Goal: Task Accomplishment & Management: Use online tool/utility

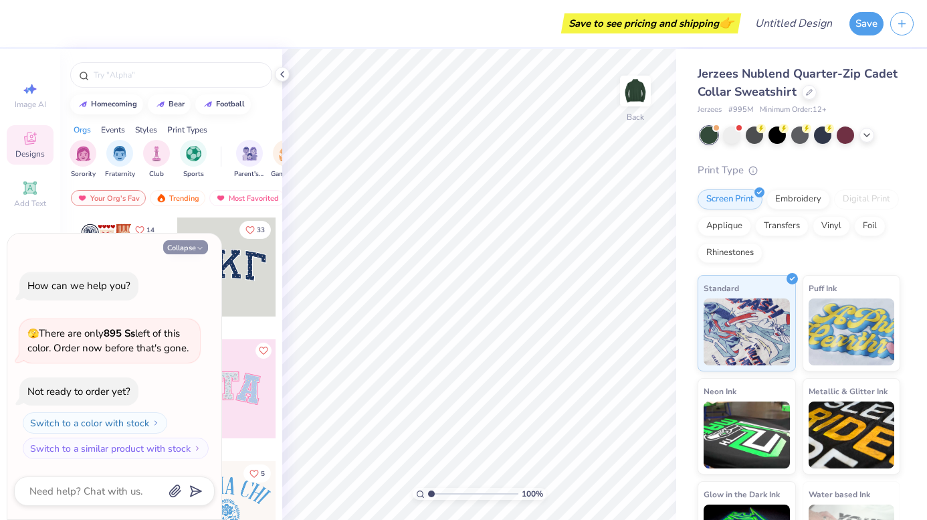
click at [193, 248] on button "Collapse" at bounding box center [185, 247] width 45 height 14
type textarea "x"
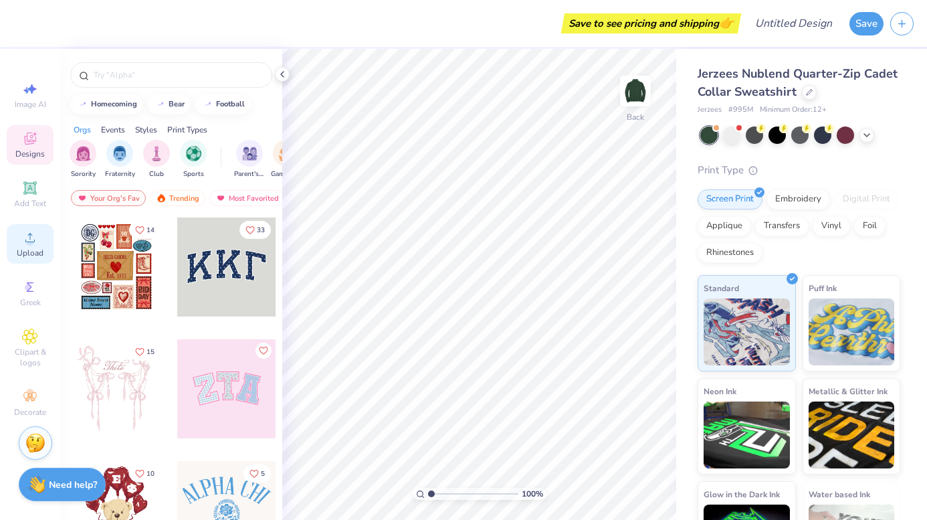
click at [25, 253] on span "Upload" at bounding box center [30, 253] width 27 height 11
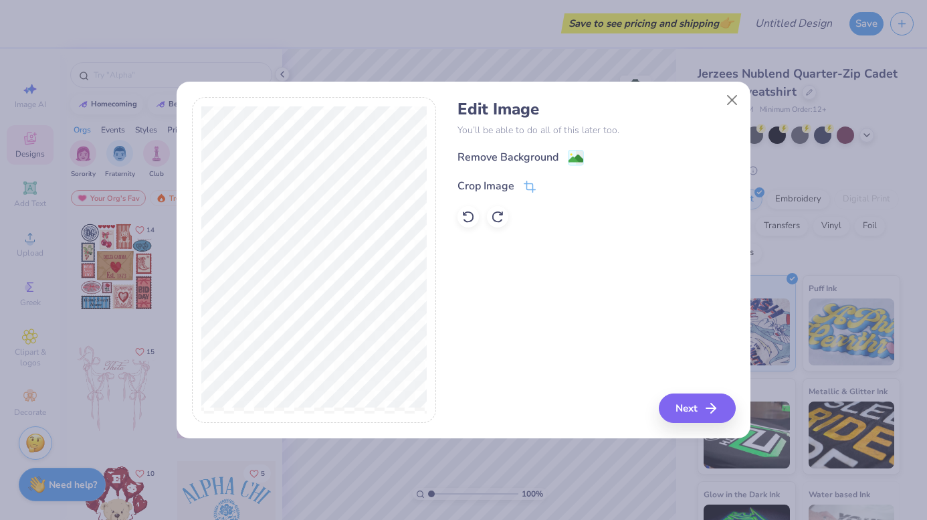
click at [673, 424] on div "Edit Image You’ll be able to do all of this later too. Remove Background Crop I…" at bounding box center [464, 267] width 574 height 341
click at [673, 415] on button "Next" at bounding box center [699, 407] width 77 height 29
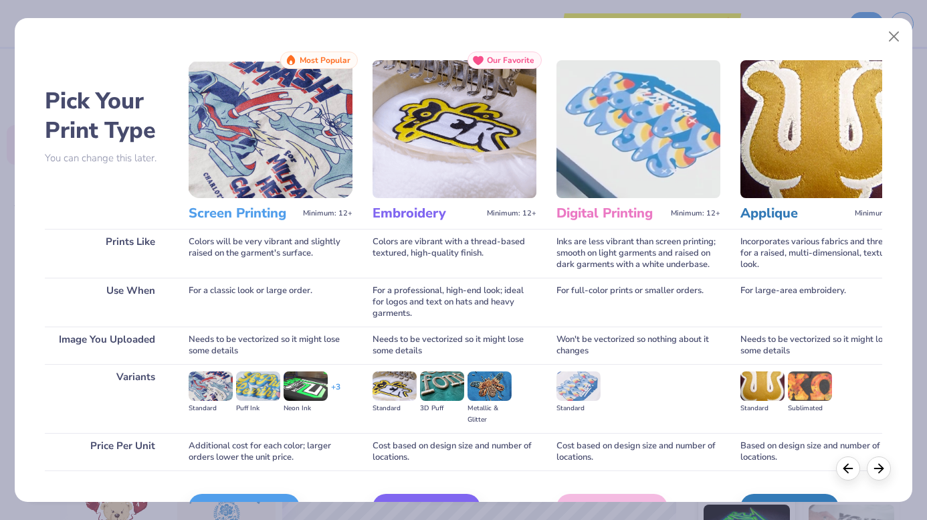
click at [402, 199] on div "Embroidery Minimum: 12+" at bounding box center [455, 213] width 164 height 31
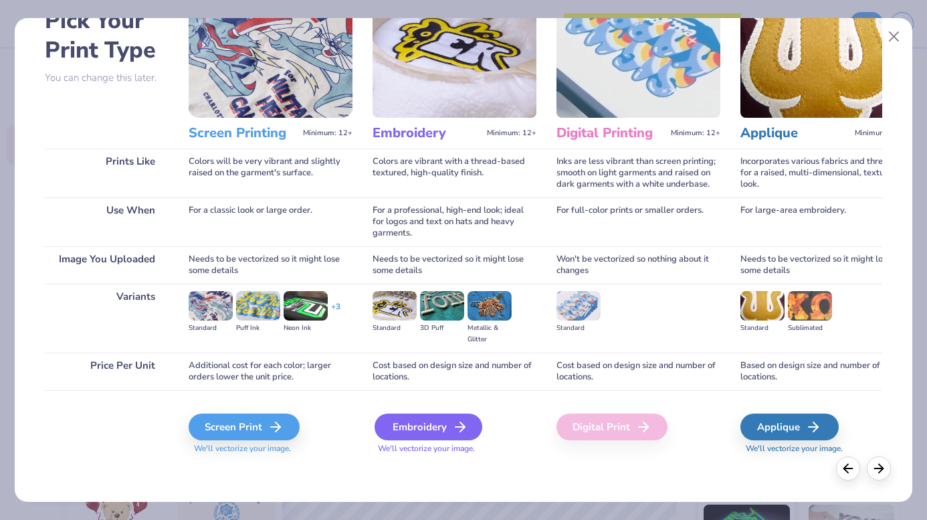
click at [437, 427] on div "Embroidery" at bounding box center [429, 426] width 108 height 27
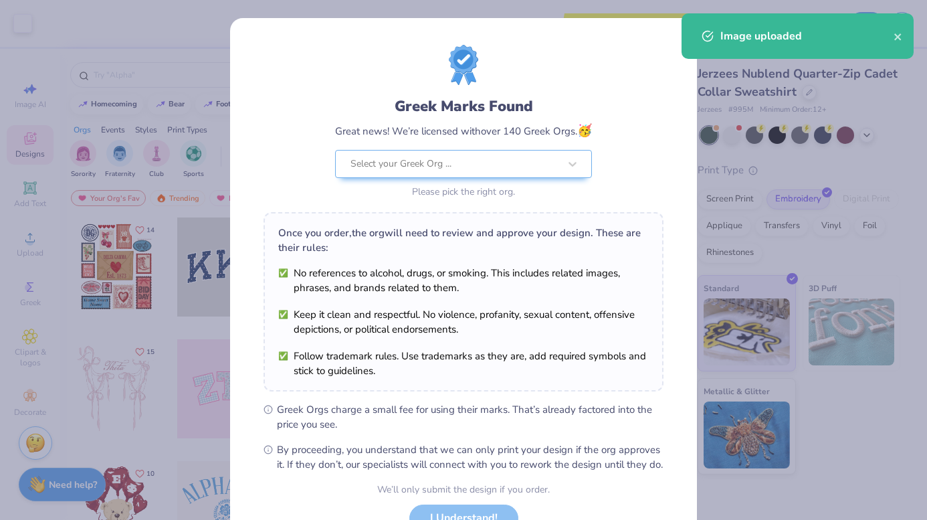
click at [532, 240] on body "Art colors Save to see pricing and shipping 👉 Design Title Save Image AI Design…" at bounding box center [463, 260] width 927 height 520
click at [739, 118] on div "Greek Marks Found Great news! We’re licensed with over 140 Greek Orgs. 🥳 Select…" at bounding box center [463, 260] width 927 height 520
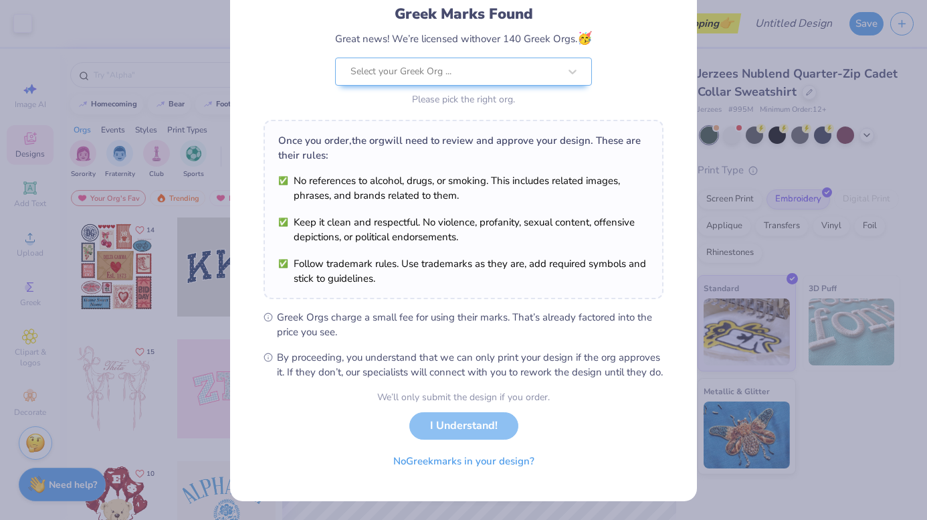
scroll to position [106, 0]
click at [468, 424] on div "We’ll only submit the design if you order. I Understand! No Greek marks in your…" at bounding box center [463, 432] width 173 height 84
click at [506, 466] on button "No Greek marks in your design?" at bounding box center [464, 457] width 164 height 27
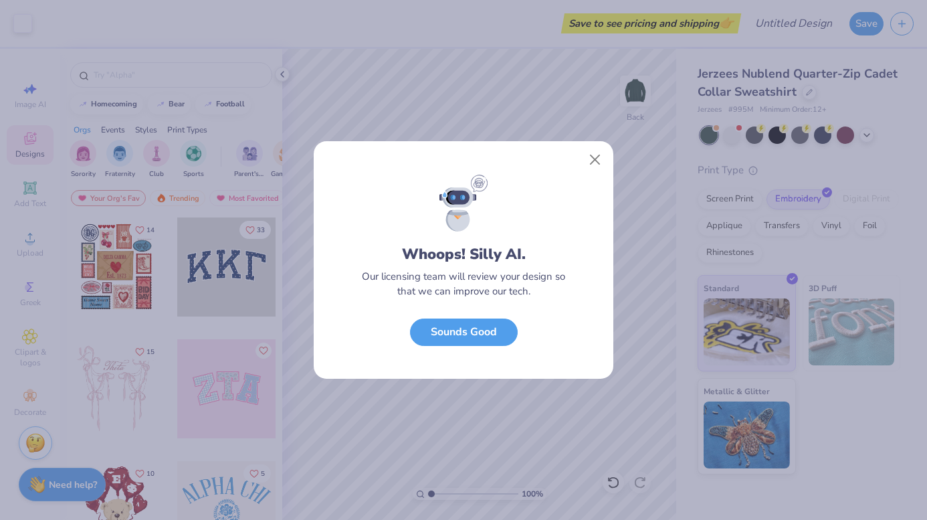
scroll to position [0, 0]
click at [578, 165] on div at bounding box center [464, 157] width 300 height 33
click at [589, 157] on button "Close" at bounding box center [595, 159] width 25 height 25
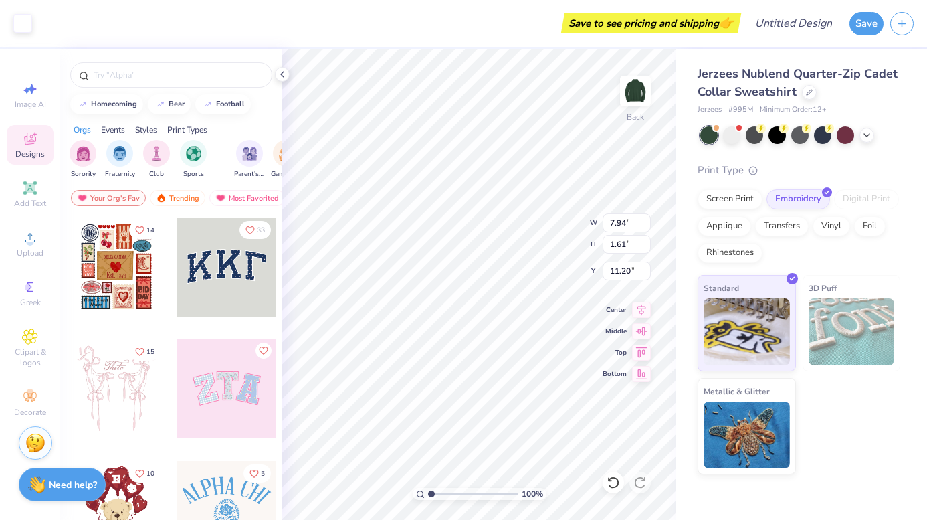
type input "6.37"
type input "1.29"
type input "3.00"
click at [33, 221] on div "Image AI Designs Add Text Upload Greek Clipart & logos Decorate" at bounding box center [30, 249] width 47 height 347
click at [31, 242] on icon at bounding box center [30, 237] width 16 height 16
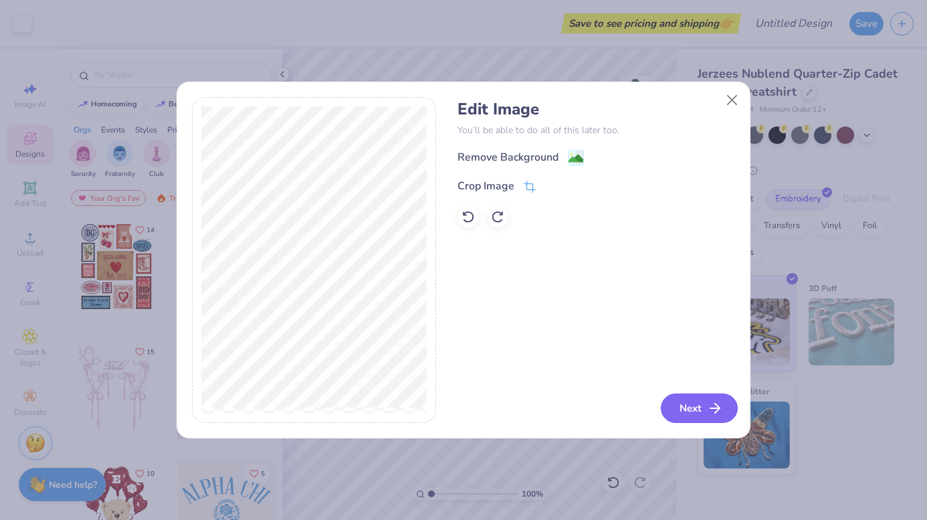
click at [683, 404] on button "Next" at bounding box center [699, 407] width 77 height 29
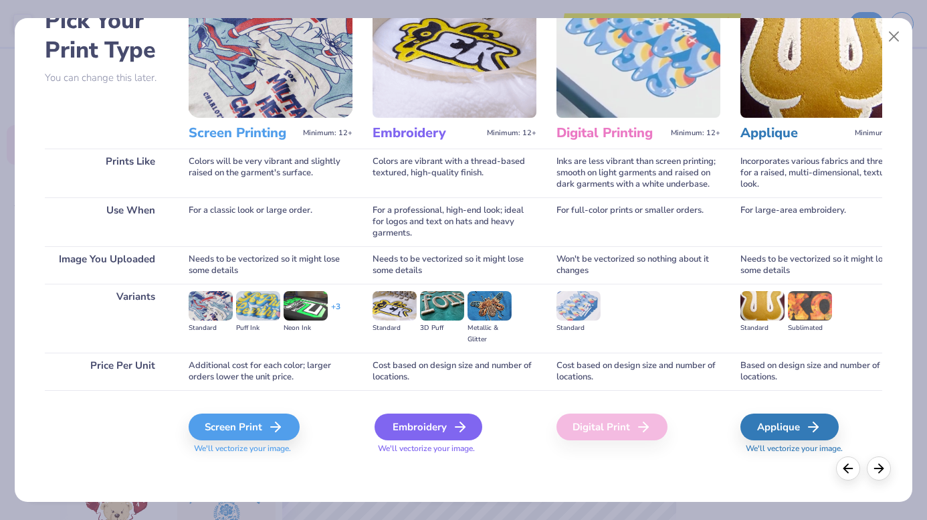
click at [417, 431] on div "Embroidery" at bounding box center [429, 426] width 108 height 27
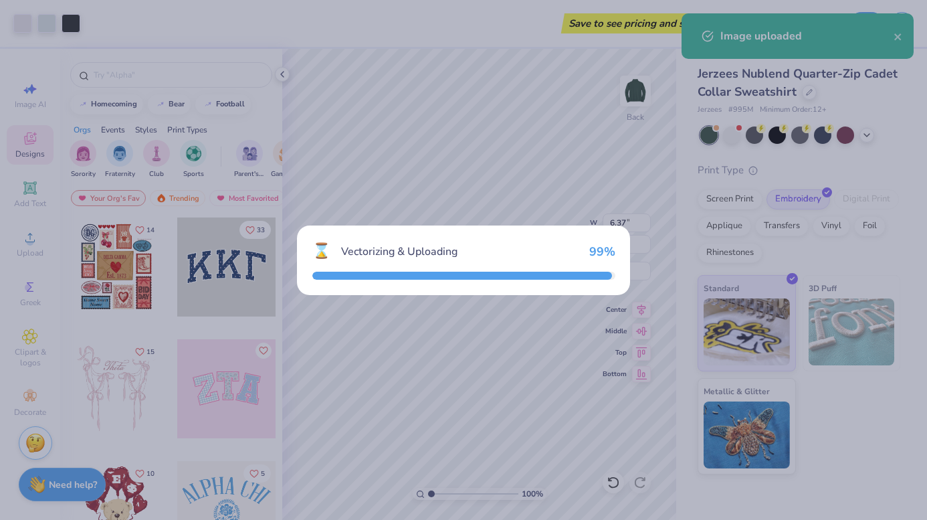
type input "7.94"
type input "9.61"
type input "7.19"
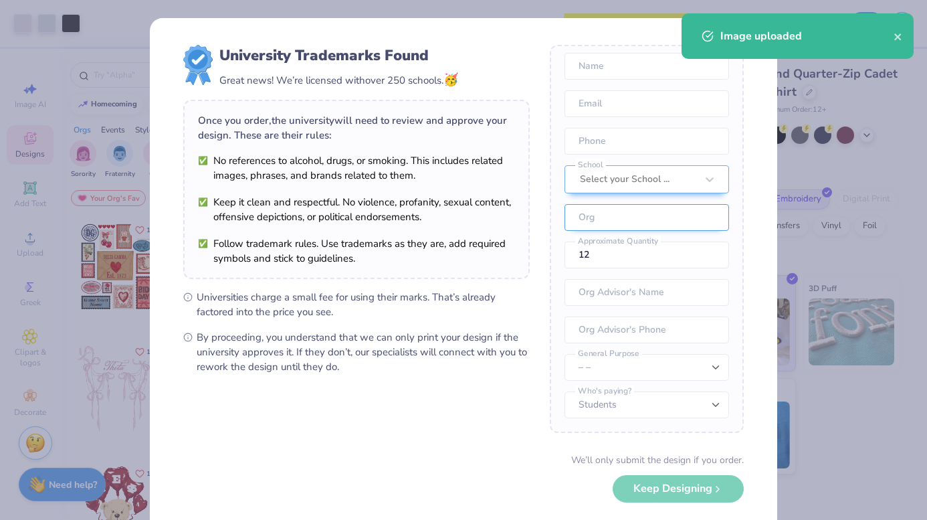
scroll to position [50, 0]
click at [860, 137] on div "University Trademarks Found Great news! We’re licensed with over 250 schools. 🥳…" at bounding box center [463, 260] width 927 height 520
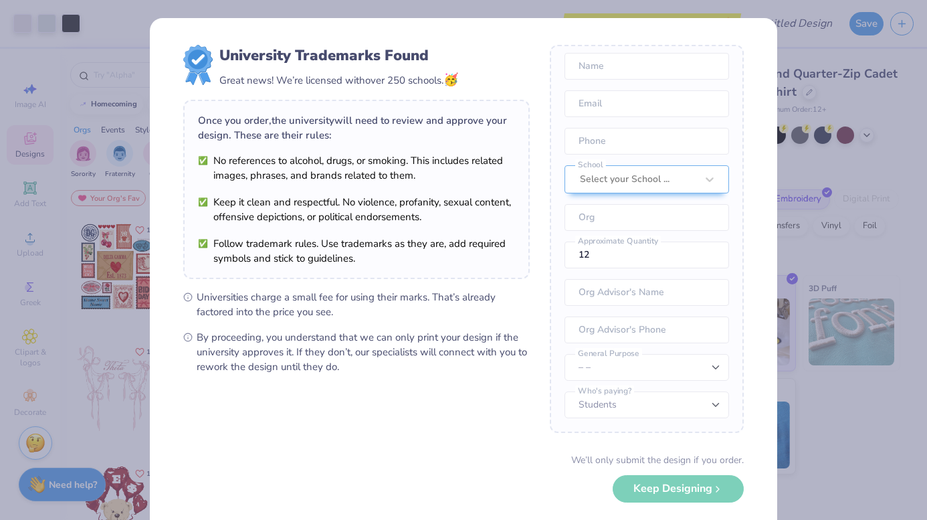
click at [787, 43] on div "University Trademarks Found Great news! We’re licensed with over 250 schools. 🥳…" at bounding box center [463, 260] width 927 height 520
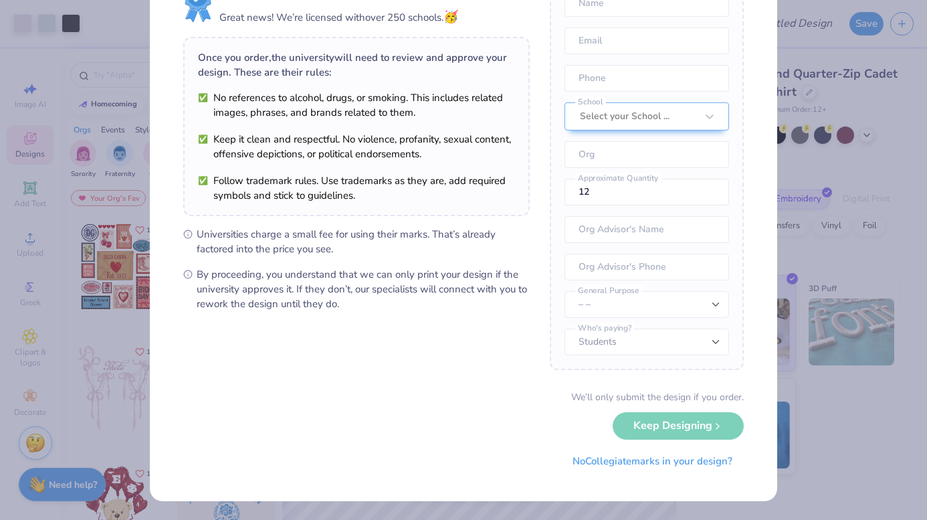
scroll to position [62, 0]
click at [646, 462] on button "No Collegiate marks in your design?" at bounding box center [652, 458] width 183 height 27
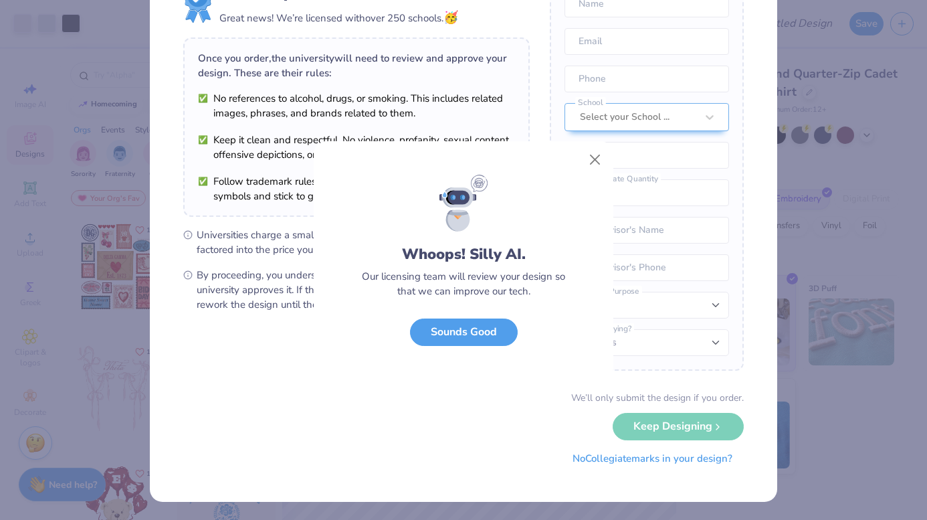
scroll to position [0, 0]
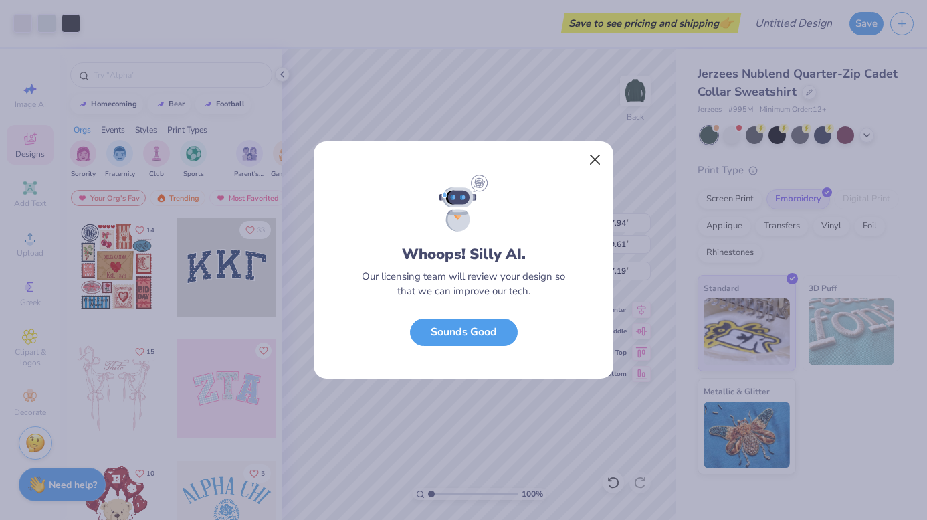
click at [588, 164] on button "Close" at bounding box center [595, 159] width 25 height 25
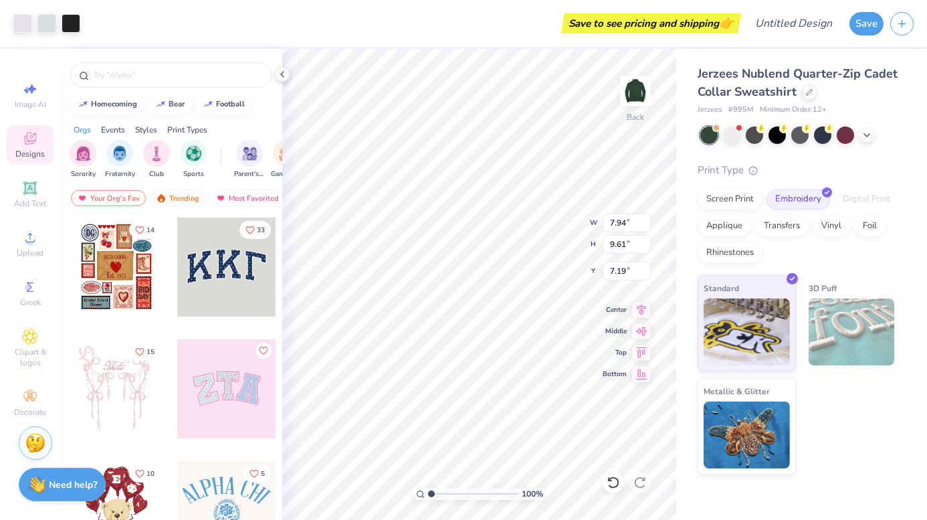
type input "3.85"
type input "4.66"
type input "4.88"
type input "2.52"
type input "3.05"
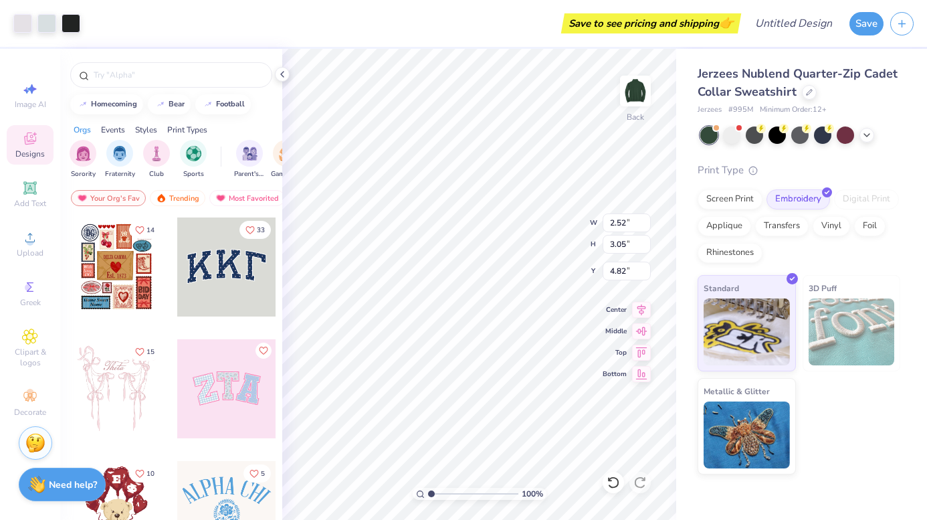
type input "4.72"
click at [284, 78] on icon at bounding box center [282, 74] width 11 height 11
